Goal: Navigation & Orientation: Find specific page/section

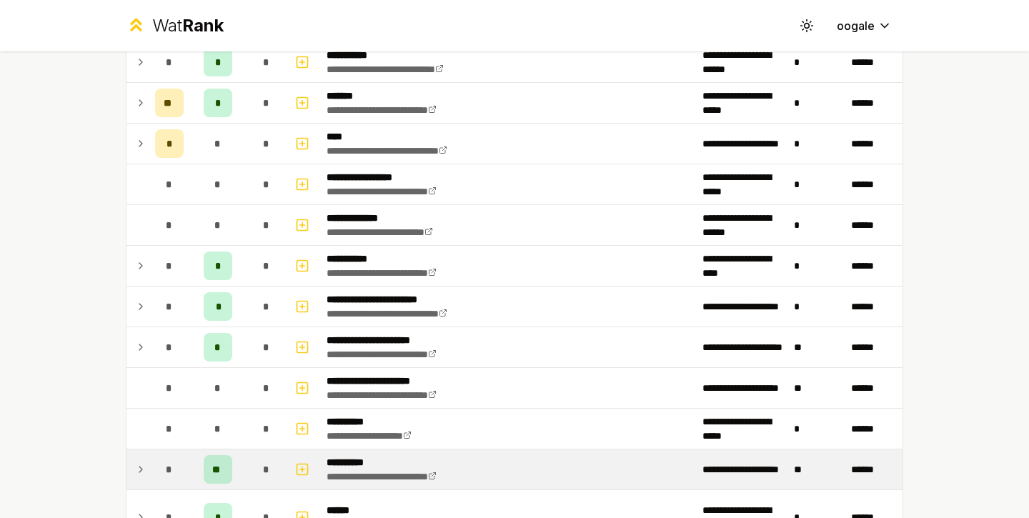
scroll to position [1553, 0]
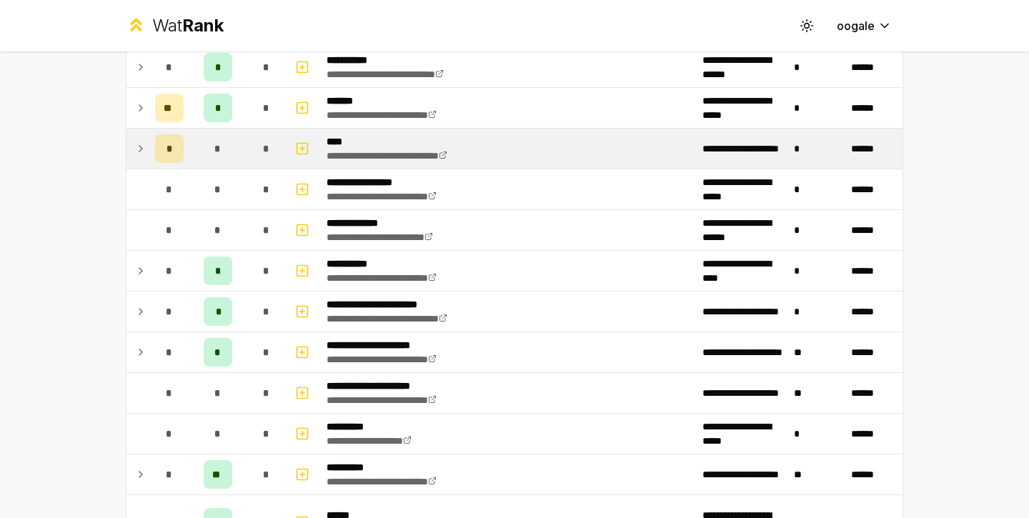
click at [162, 153] on div "*" at bounding box center [169, 148] width 29 height 29
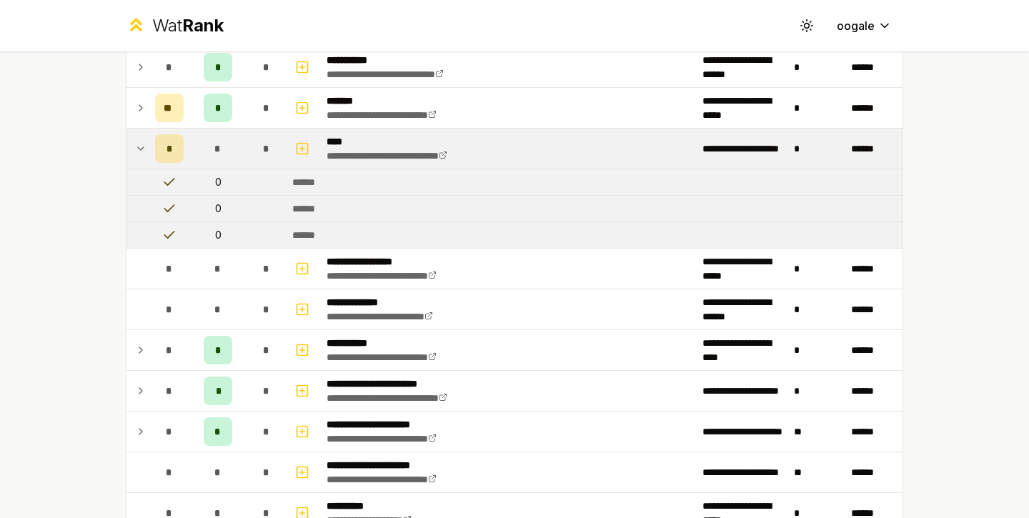
click at [162, 153] on div "*" at bounding box center [169, 148] width 29 height 29
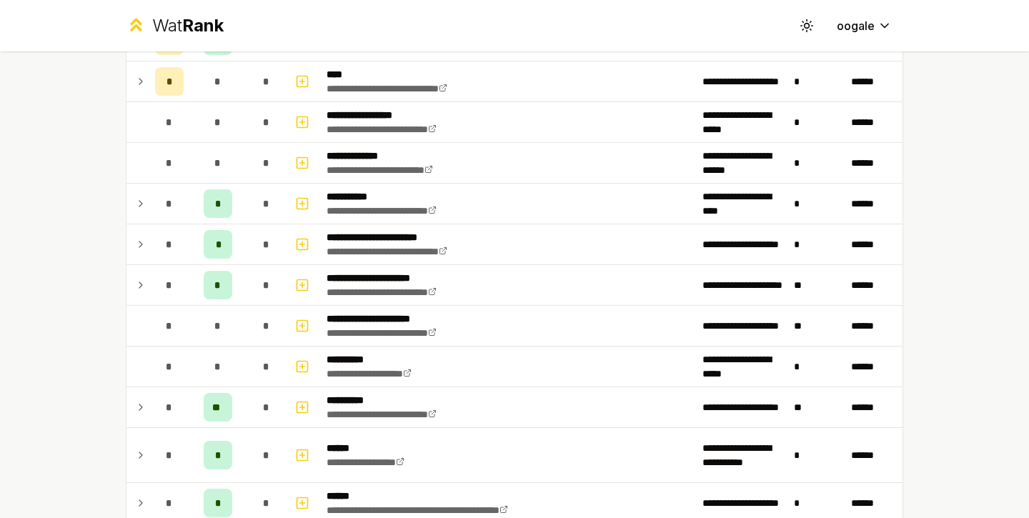
scroll to position [1664, 0]
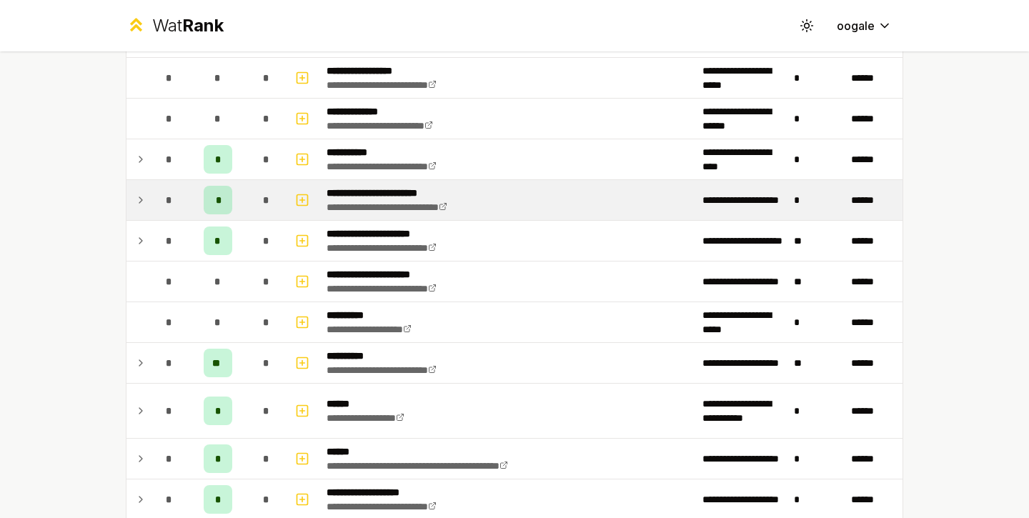
click at [177, 196] on div "*" at bounding box center [169, 200] width 29 height 29
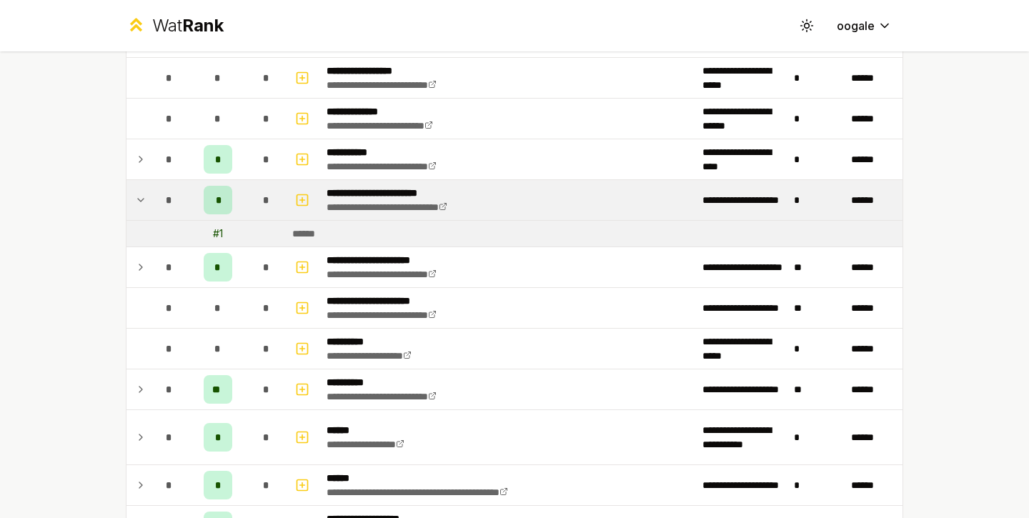
click at [155, 211] on div "*" at bounding box center [169, 200] width 29 height 29
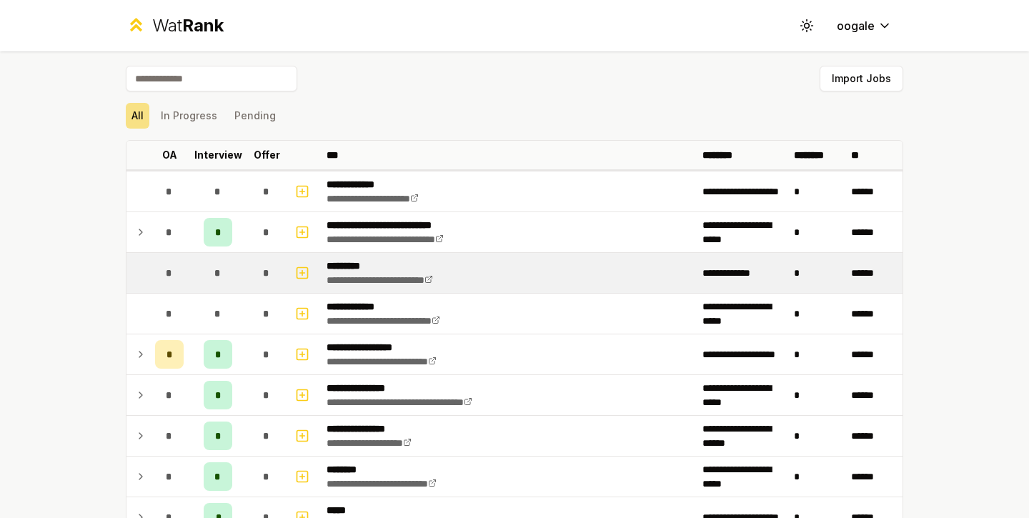
scroll to position [9, 0]
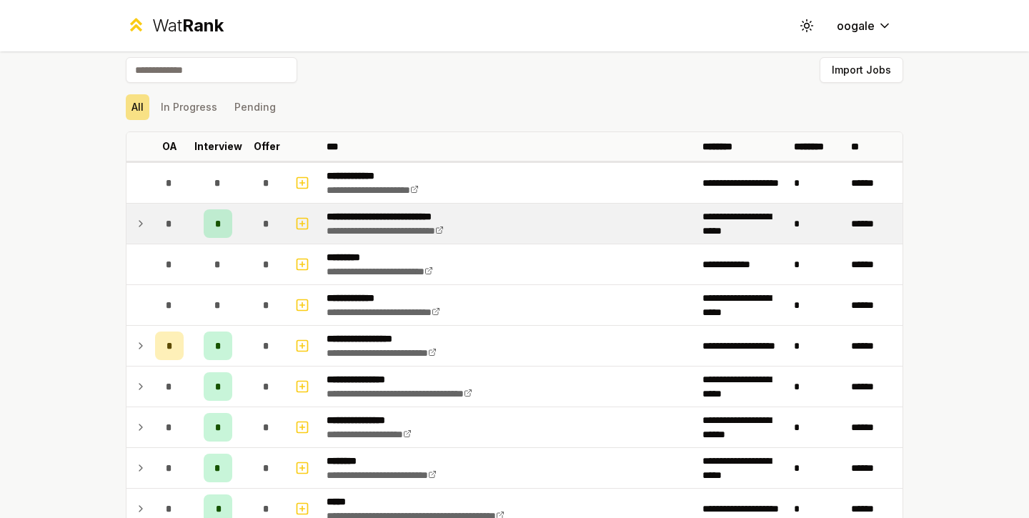
click at [192, 222] on td "*" at bounding box center [217, 224] width 57 height 40
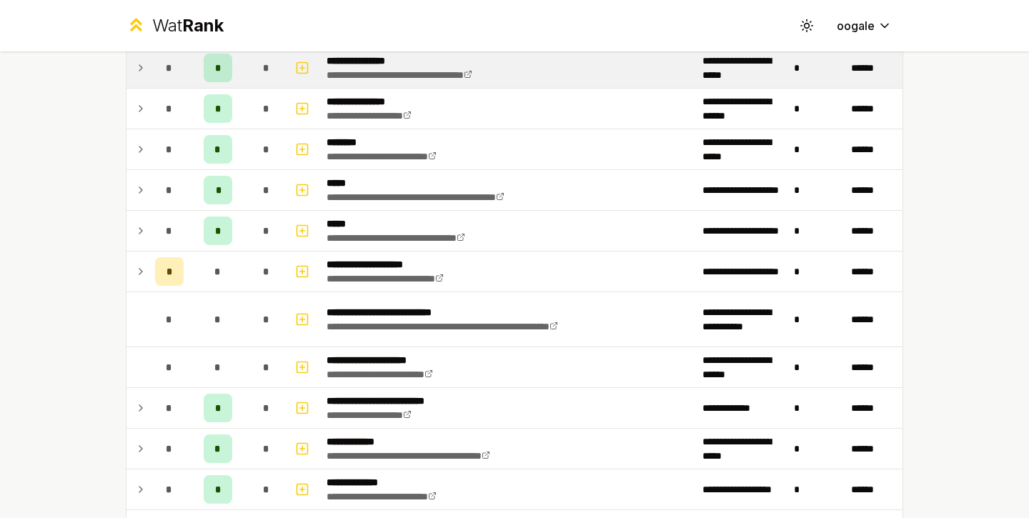
scroll to position [394, 0]
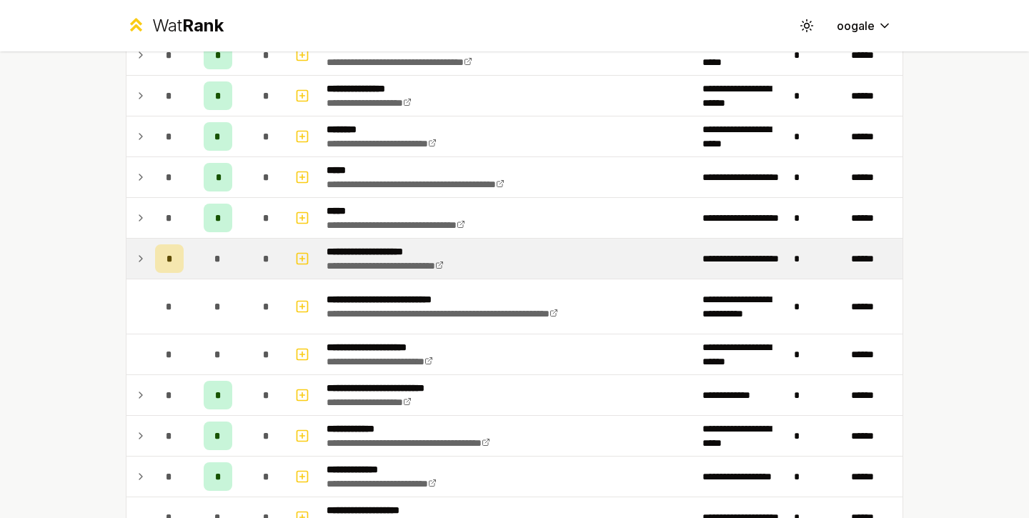
click at [252, 255] on div "*" at bounding box center [266, 258] width 29 height 29
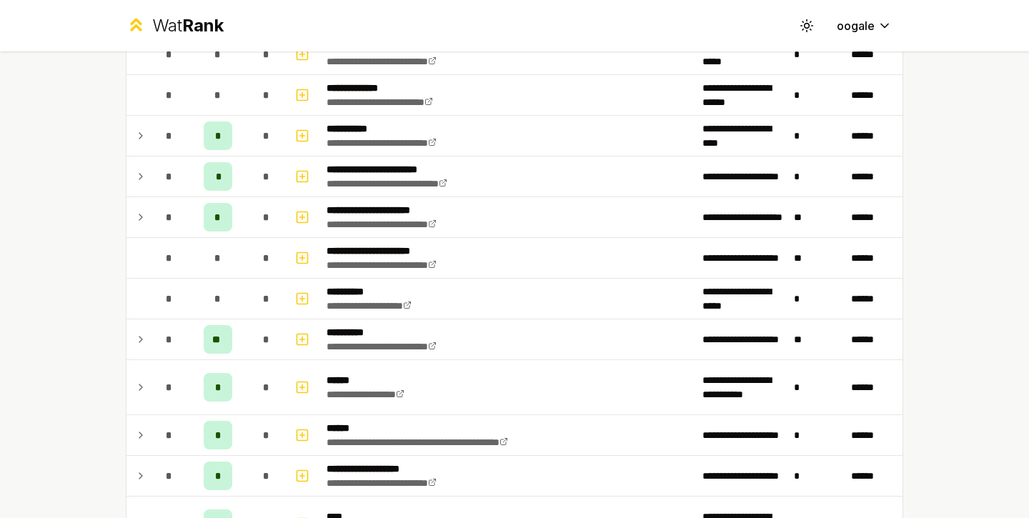
scroll to position [1860, 0]
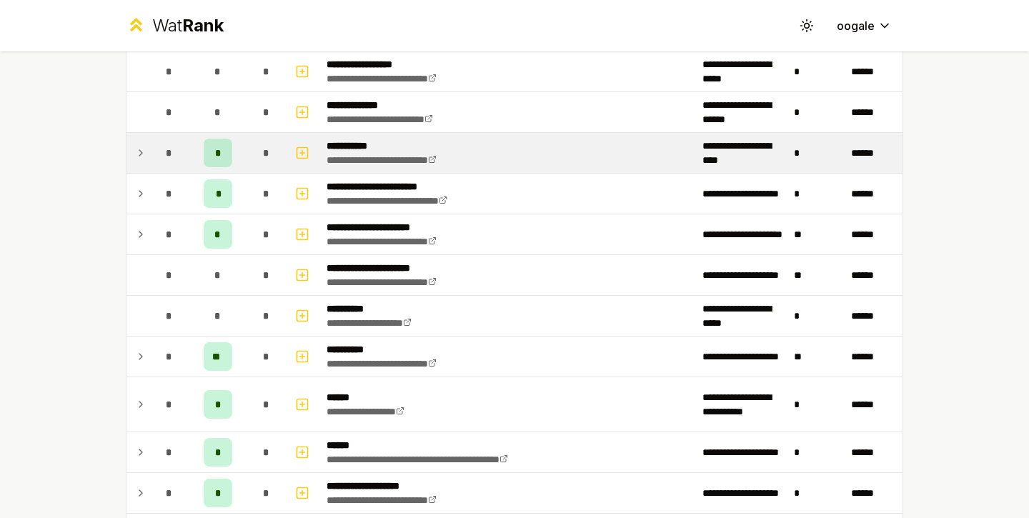
click at [237, 164] on td "*" at bounding box center [217, 153] width 57 height 40
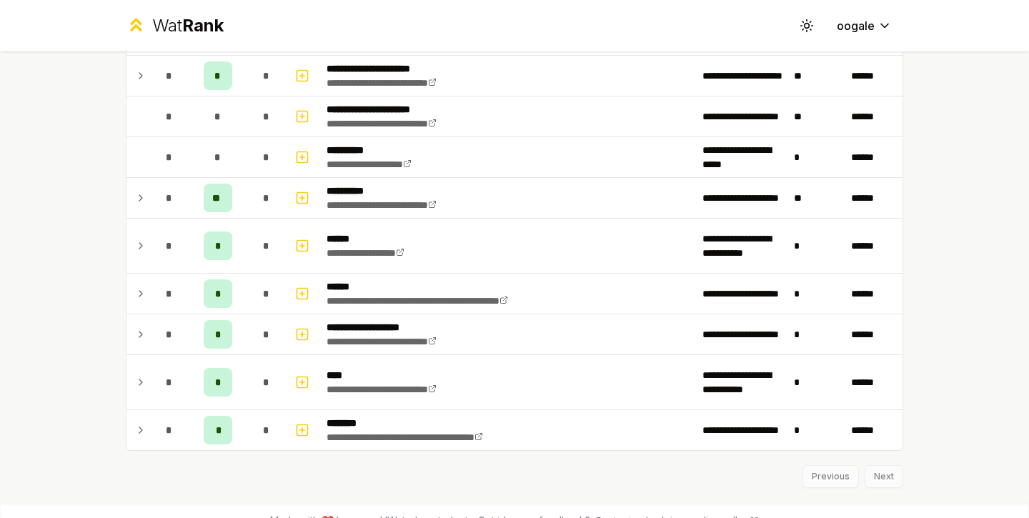
scroll to position [2199, 0]
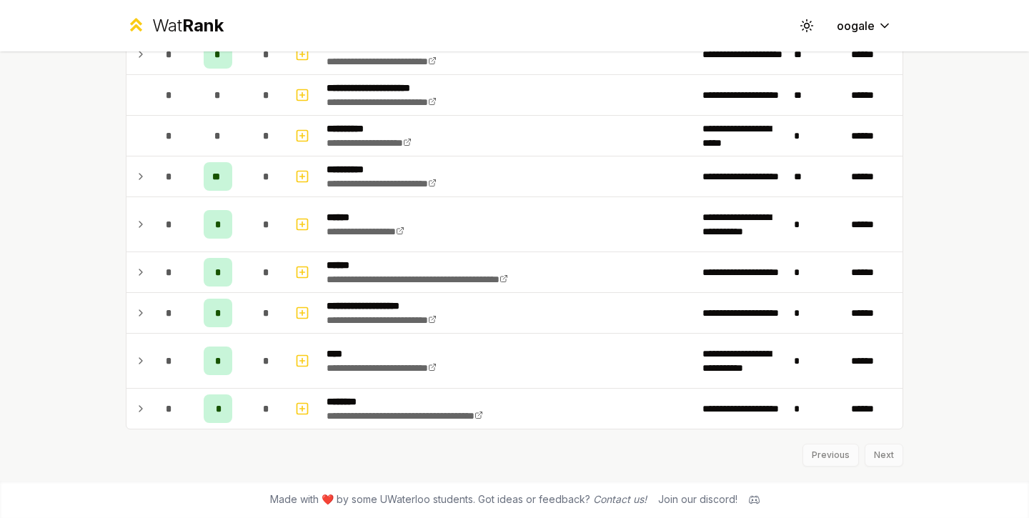
click at [243, 182] on td "**" at bounding box center [217, 177] width 57 height 40
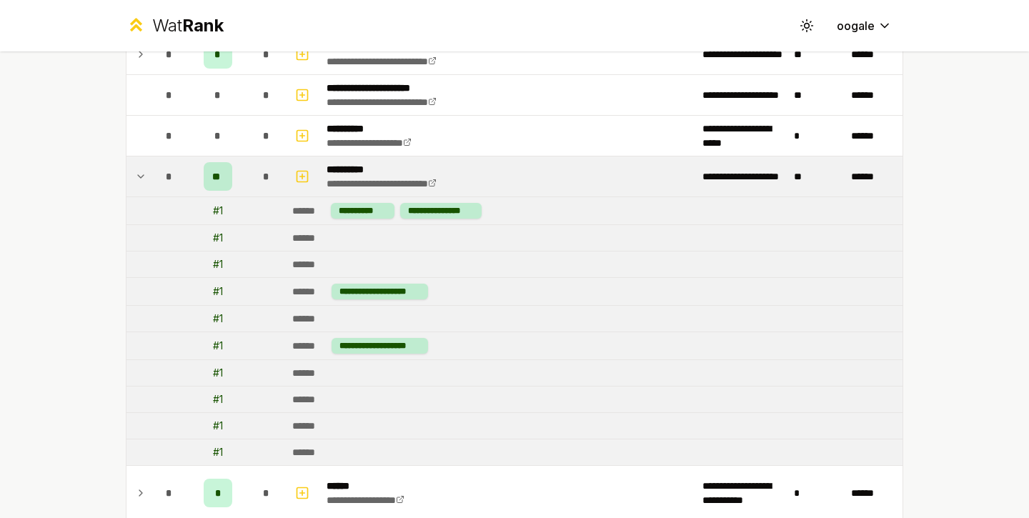
click at [243, 183] on td "**" at bounding box center [217, 177] width 57 height 40
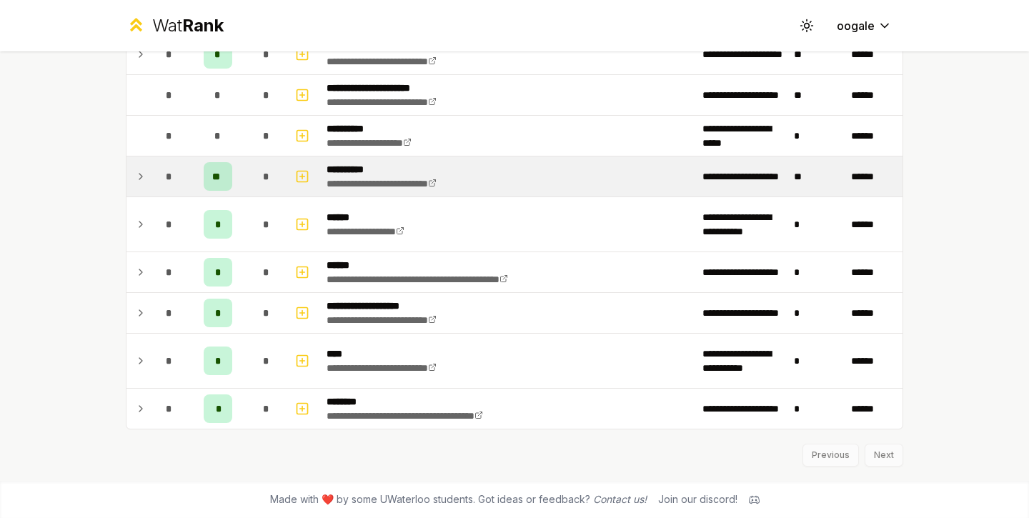
click at [800, 178] on td "**" at bounding box center [816, 177] width 57 height 40
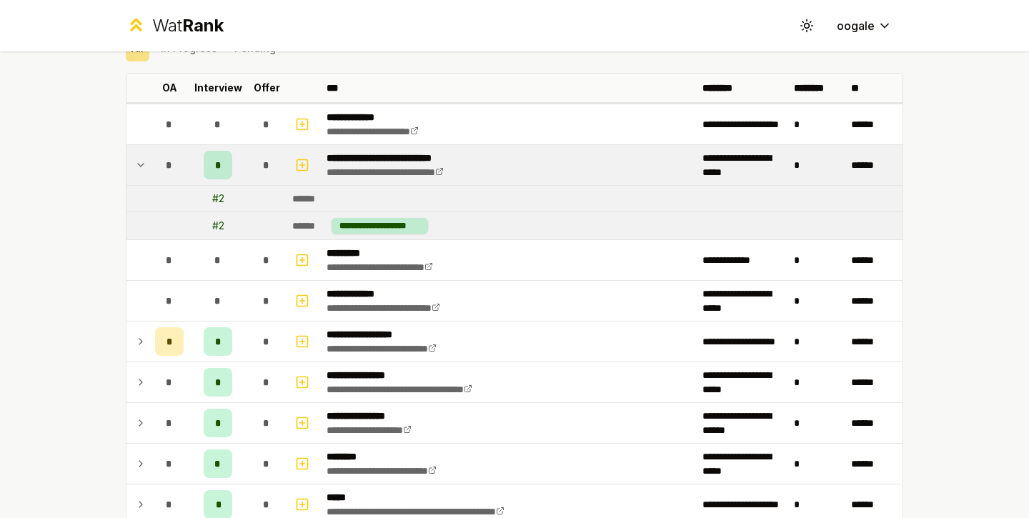
scroll to position [0, 0]
